Goal: Information Seeking & Learning: Find specific fact

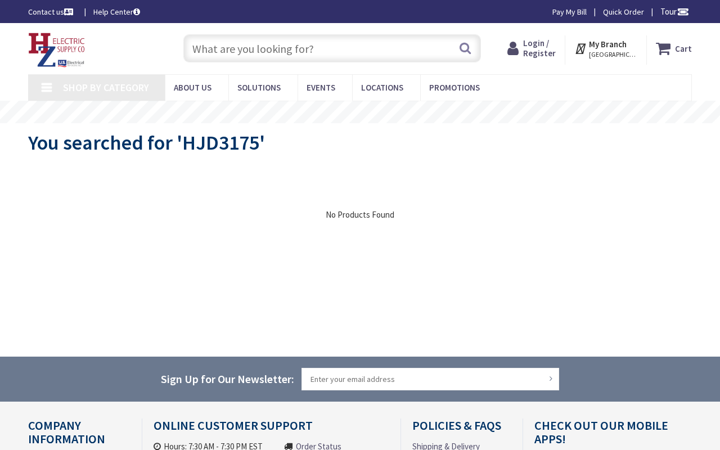
type input "Dues Playfield, [STREET_ADDRESS]"
